Goal: Find contact information: Find contact information

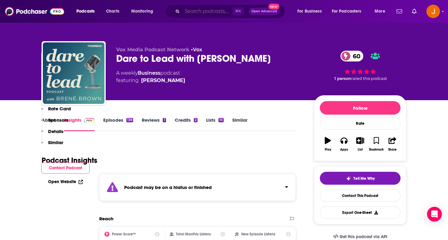
click at [214, 10] on input "Search podcasts, credits, & more..." at bounding box center [207, 11] width 50 height 10
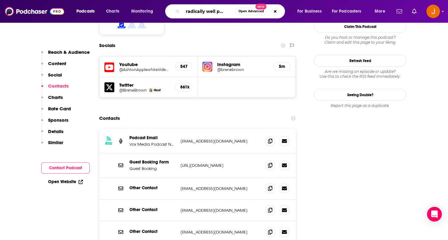
type input "The radically well podcast"
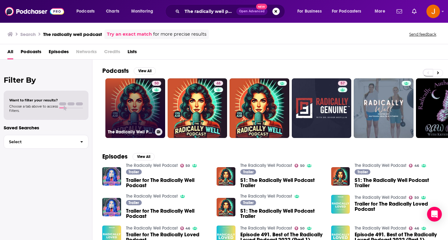
click at [141, 113] on link "50 The Radically Well Podcast" at bounding box center [135, 108] width 60 height 60
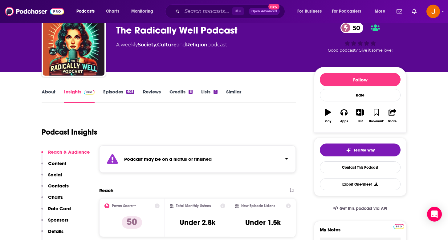
scroll to position [87, 0]
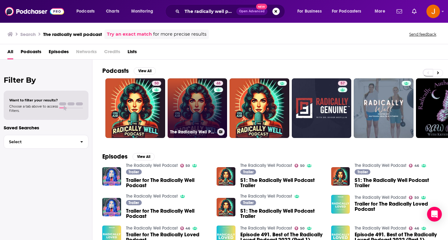
click at [195, 122] on link "46 The Radically Well Podcast" at bounding box center [197, 108] width 60 height 60
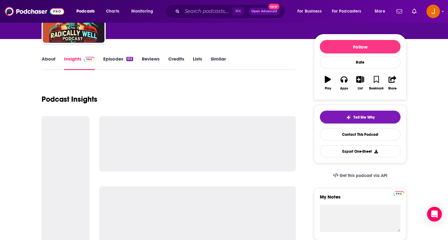
scroll to position [79, 0]
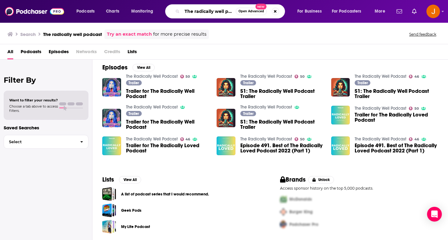
scroll to position [0, 10]
drag, startPoint x: 184, startPoint y: 11, endPoint x: 267, endPoint y: 22, distance: 84.1
click at [267, 22] on div "Podcasts Charts Monitoring The radically well podcast Open Advanced New For Bus…" at bounding box center [224, 11] width 448 height 23
type input "lewis howe"
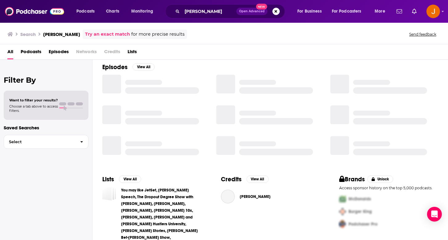
scroll to position [90, 0]
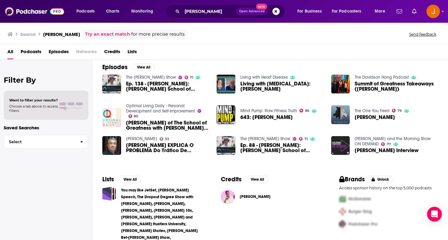
click at [157, 88] on span "Ep. 138 - Lewis Howes: Lewis Howe's School of Greatness" at bounding box center [167, 86] width 83 height 10
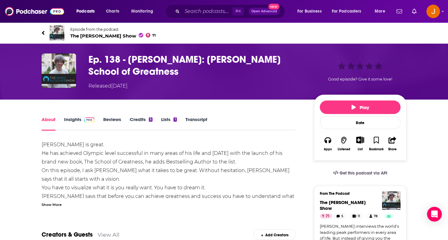
click at [165, 61] on h1 "Ep. 138 - Lewis Howes: Lewis Howe's School of Greatness" at bounding box center [195, 66] width 215 height 24
click at [217, 6] on div "⌘ K Open Advanced New" at bounding box center [225, 11] width 120 height 14
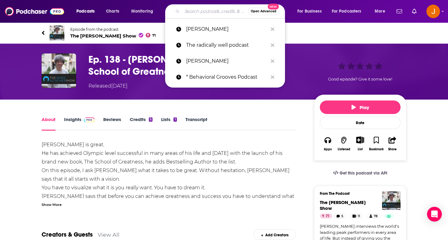
click at [215, 7] on input "Search podcasts, credits, & more..." at bounding box center [215, 11] width 66 height 10
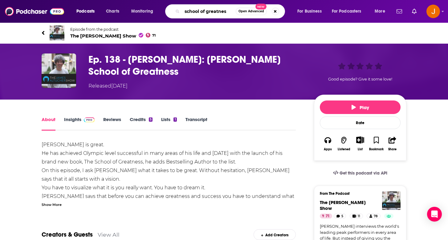
type input "school of greatness"
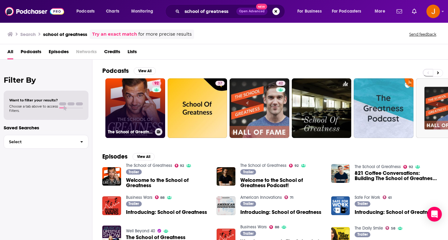
click at [133, 117] on link "92 The School of Greatness" at bounding box center [135, 108] width 60 height 60
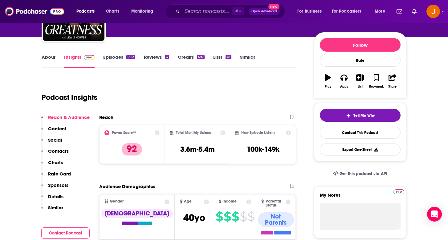
scroll to position [63, 0]
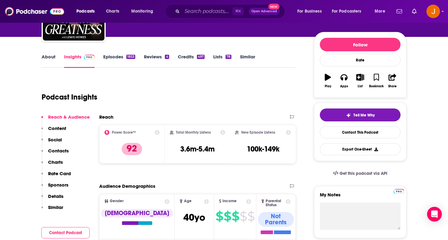
click at [67, 148] on p "Contacts" at bounding box center [58, 151] width 21 height 6
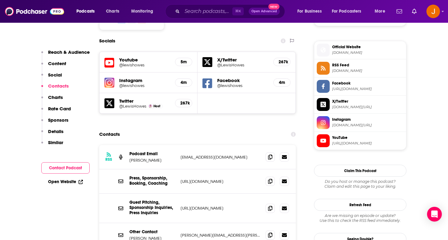
scroll to position [542, 0]
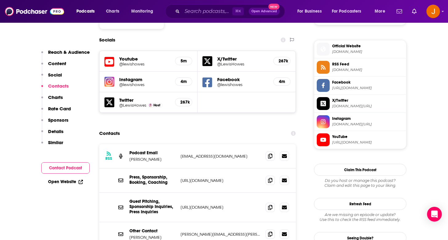
drag, startPoint x: 251, startPoint y: 116, endPoint x: 175, endPoint y: 115, distance: 76.4
click at [0, 0] on div "Podcast Email Lewis Howes podcast@schoolofgreatness.com podcast@schoolofgreatne…" at bounding box center [0, 0] width 0 height 0
copy div "Lewis Howes podcast@schoolofgreatness.com"
